Goal: Task Accomplishment & Management: Use online tool/utility

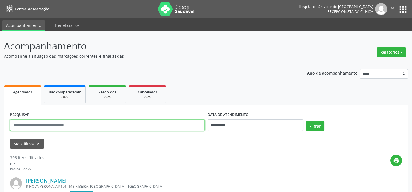
click at [86, 127] on input "text" at bounding box center [107, 125] width 195 height 11
click at [306, 121] on button "Filtrar" at bounding box center [315, 126] width 18 height 10
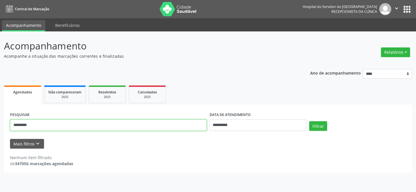
click at [63, 128] on input "*********" at bounding box center [108, 125] width 197 height 11
type input "****"
click at [309, 121] on button "Filtrar" at bounding box center [318, 126] width 18 height 10
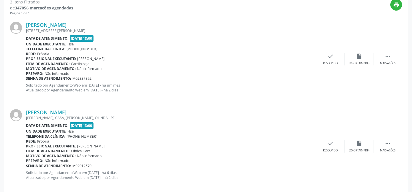
scroll to position [163, 0]
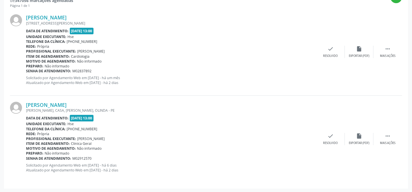
drag, startPoint x: 70, startPoint y: 52, endPoint x: 103, endPoint y: 51, distance: 33.2
click at [103, 51] on div "Profissional executante: [PERSON_NAME]" at bounding box center [171, 51] width 290 height 5
click at [168, 64] on div "Preparo: Não informado" at bounding box center [171, 66] width 290 height 5
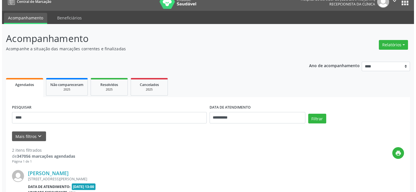
scroll to position [0, 0]
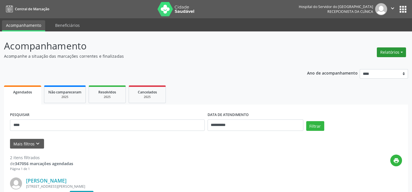
click at [388, 49] on button "Relatórios" at bounding box center [391, 52] width 29 height 10
click at [374, 64] on link "Agendamentos" at bounding box center [376, 64] width 61 height 8
select select "*"
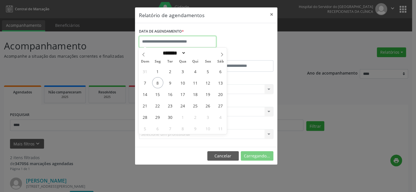
drag, startPoint x: 155, startPoint y: 40, endPoint x: 165, endPoint y: 54, distance: 17.3
click at [155, 39] on input "text" at bounding box center [177, 41] width 77 height 11
click at [156, 83] on span "8" at bounding box center [157, 82] width 11 height 11
type input "**********"
click at [161, 83] on span "8" at bounding box center [157, 82] width 11 height 11
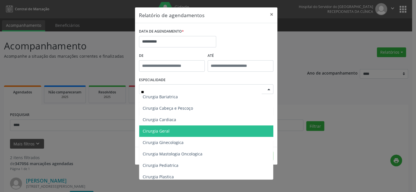
scroll to position [52, 0]
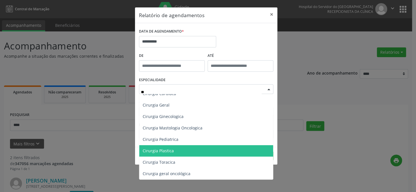
click at [195, 153] on span "Cirurgia Plastica" at bounding box center [206, 150] width 135 height 11
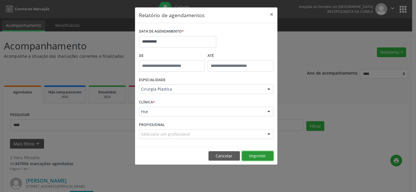
click at [248, 157] on button "Imprimir" at bounding box center [257, 156] width 31 height 10
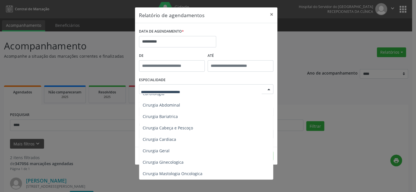
scroll to position [0, 0]
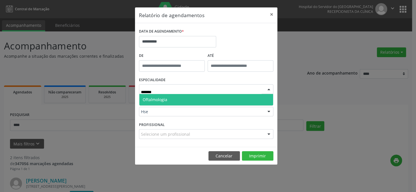
click at [185, 99] on span "Oftalmologia" at bounding box center [206, 99] width 134 height 11
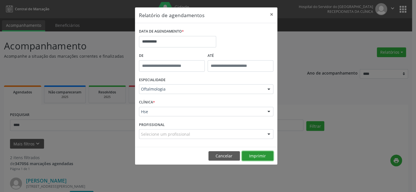
click at [249, 158] on button "Imprimir" at bounding box center [257, 156] width 31 height 10
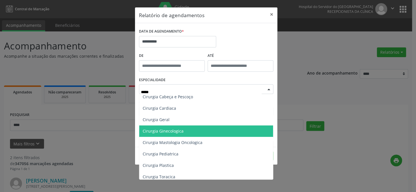
scroll to position [52, 0]
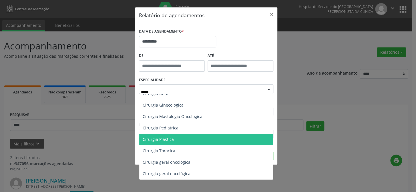
click at [213, 137] on span "Cirurgia Plastica" at bounding box center [206, 139] width 134 height 11
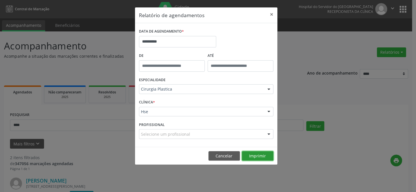
click at [254, 157] on button "Imprimir" at bounding box center [257, 156] width 31 height 10
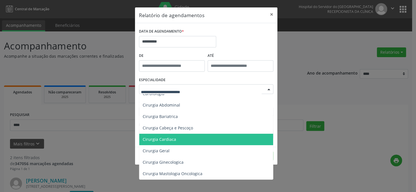
click at [180, 92] on div at bounding box center [206, 89] width 134 height 10
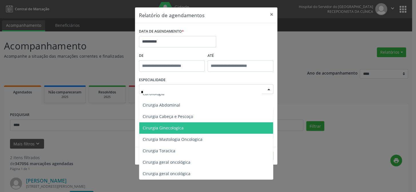
type input "**"
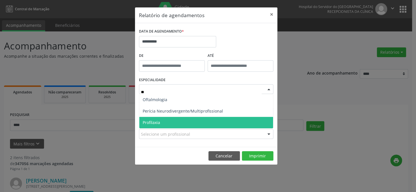
scroll to position [0, 0]
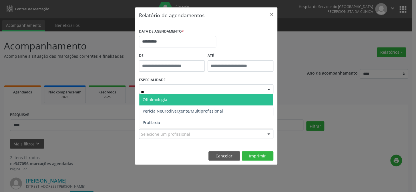
click at [204, 100] on span "Oftalmologia" at bounding box center [206, 99] width 134 height 11
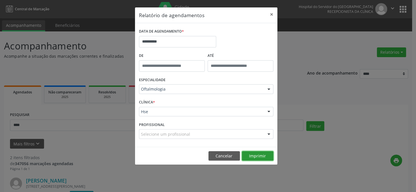
click at [259, 160] on button "Imprimir" at bounding box center [257, 156] width 31 height 10
